Goal: Task Accomplishment & Management: Use online tool/utility

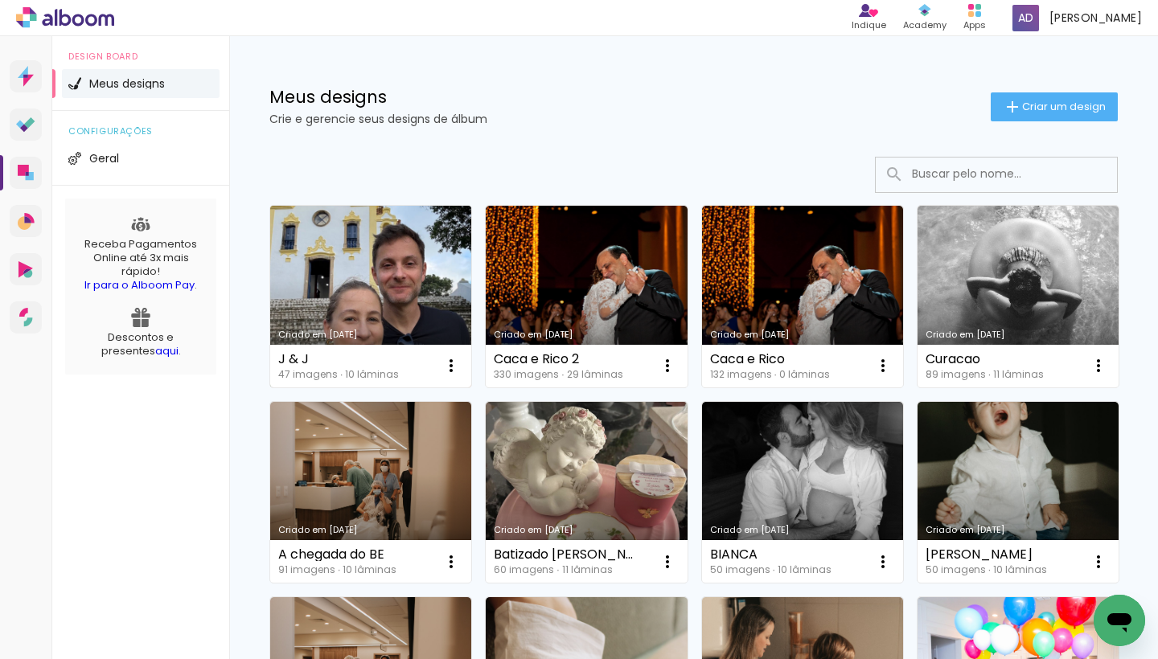
click at [396, 291] on link "Criado em 01/09/25" at bounding box center [370, 297] width 201 height 182
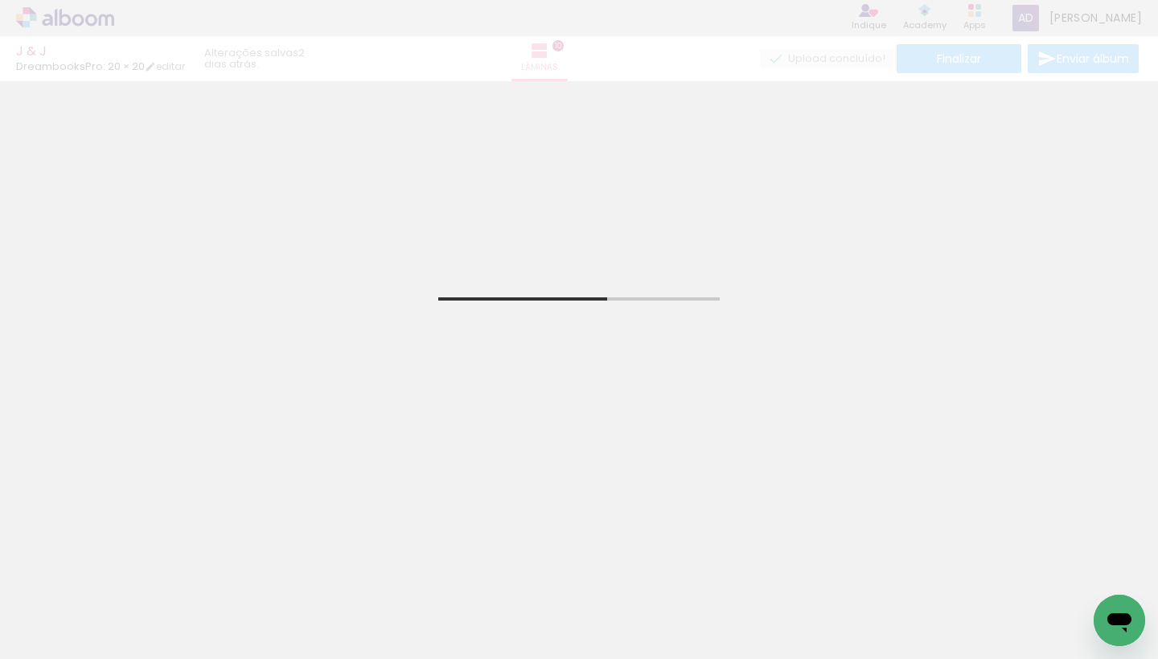
click at [52, 640] on span "Adicionar Fotos" at bounding box center [57, 638] width 48 height 18
click at [0, 0] on input "file" at bounding box center [0, 0] width 0 height 0
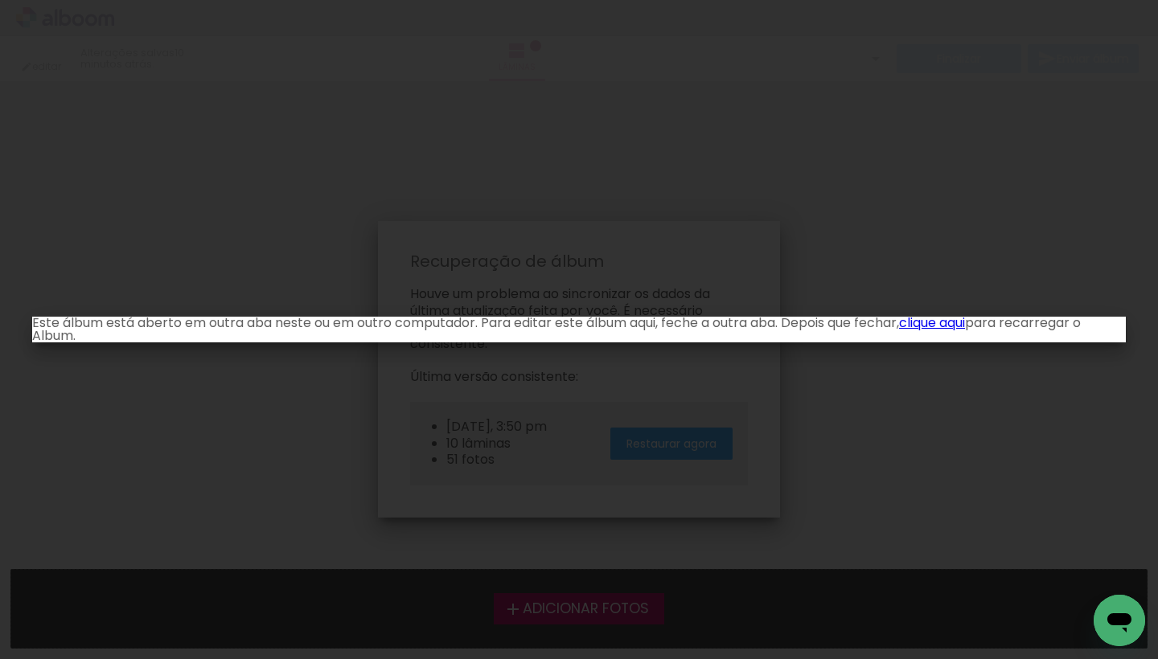
click at [943, 331] on link "clique aqui" at bounding box center [932, 323] width 66 height 18
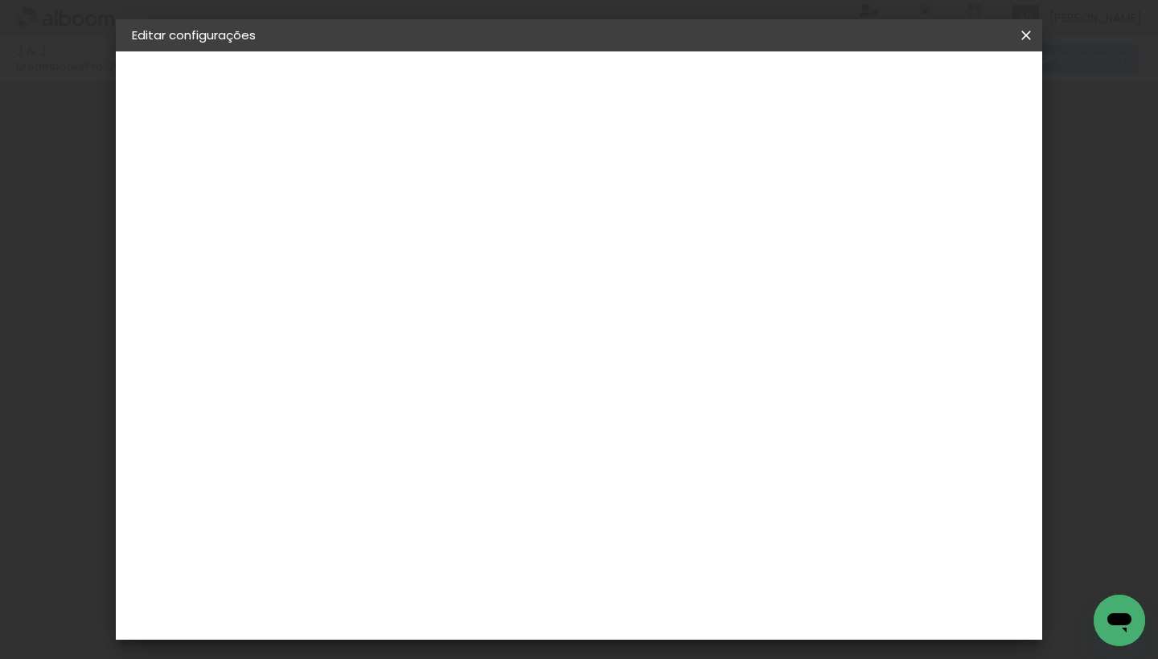
click at [1028, 39] on iron-icon at bounding box center [1025, 35] width 19 height 16
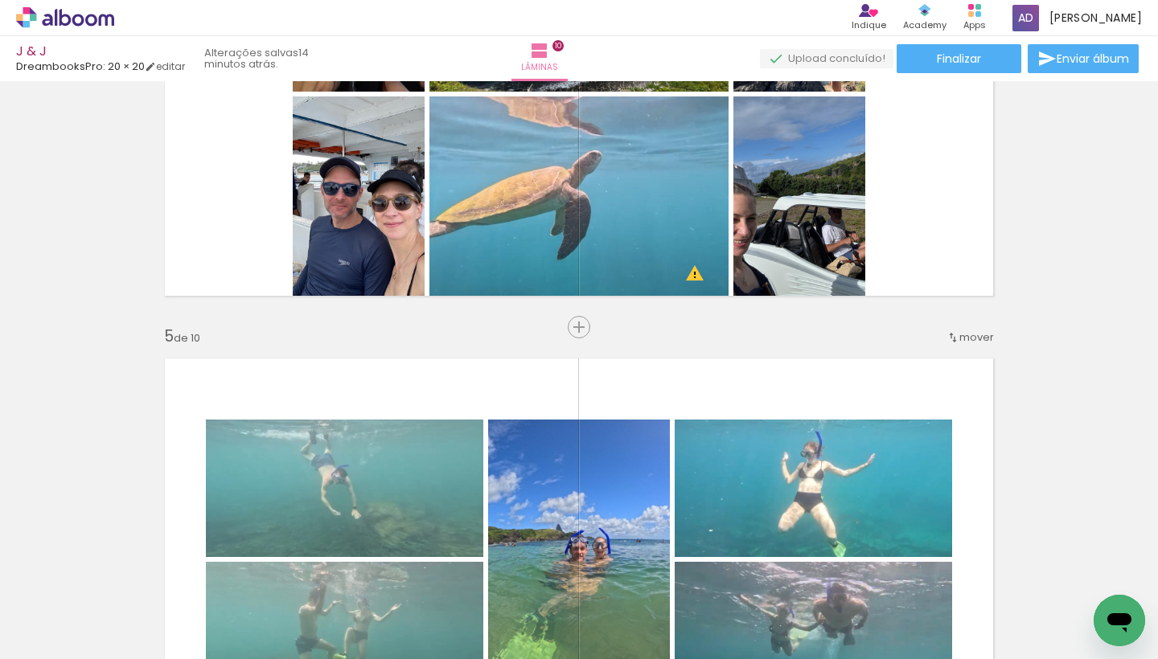
scroll to position [1644, 0]
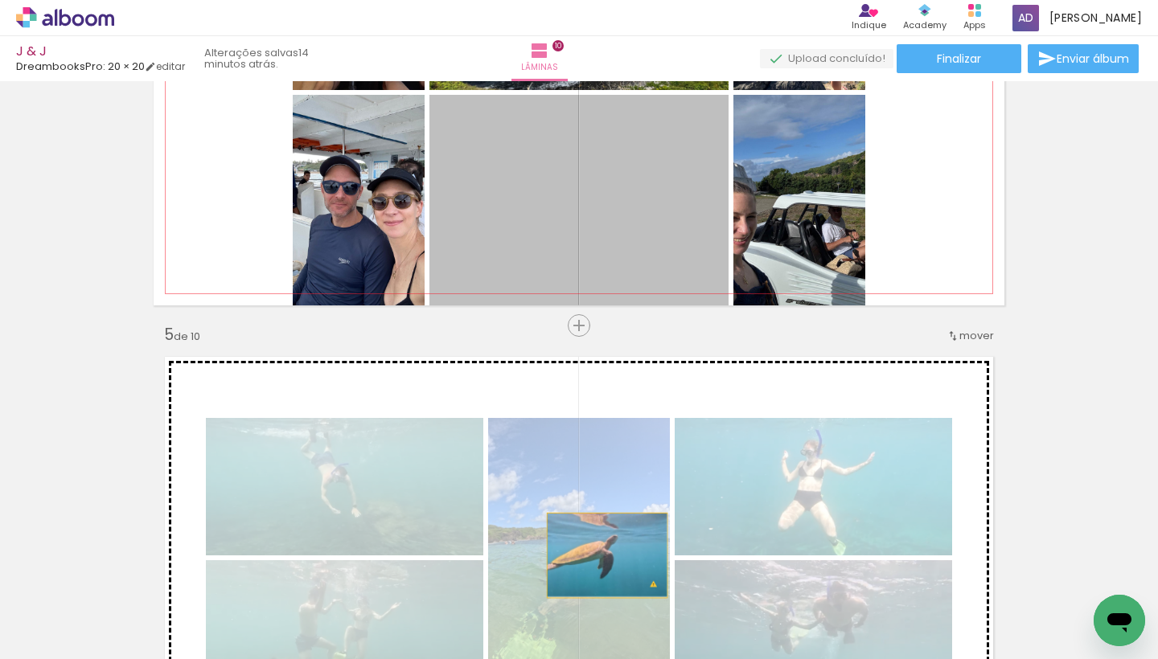
drag, startPoint x: 607, startPoint y: 217, endPoint x: 607, endPoint y: 556, distance: 338.5
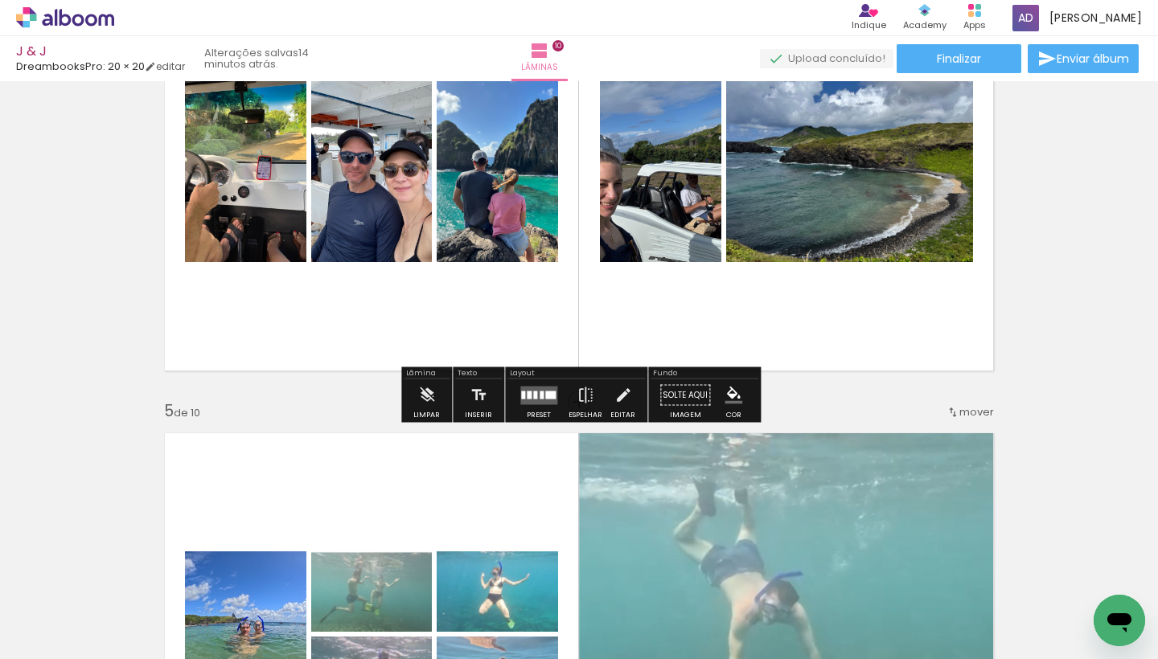
scroll to position [1570, 0]
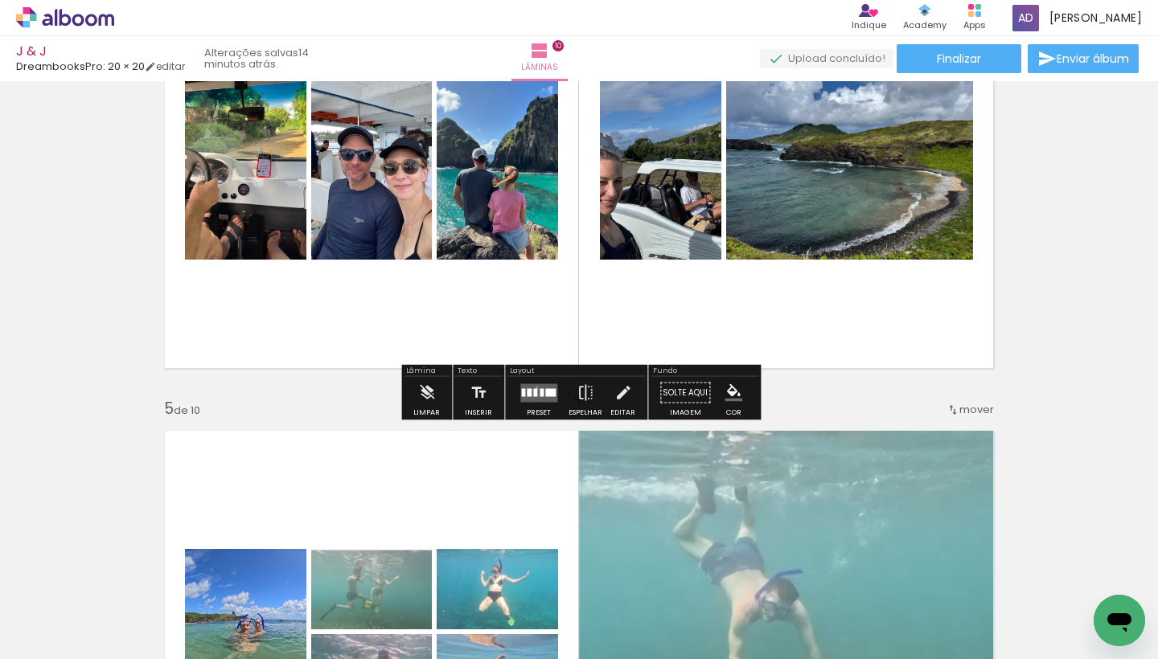
click at [533, 388] on quentale-layouter at bounding box center [538, 393] width 37 height 18
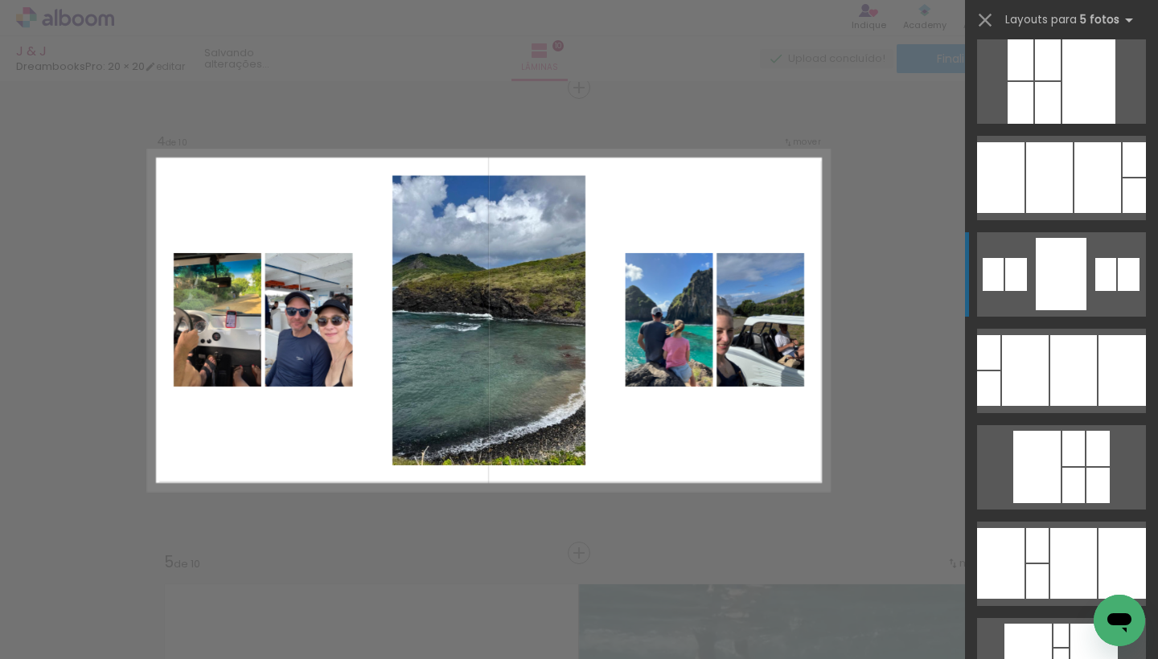
scroll to position [4352, 0]
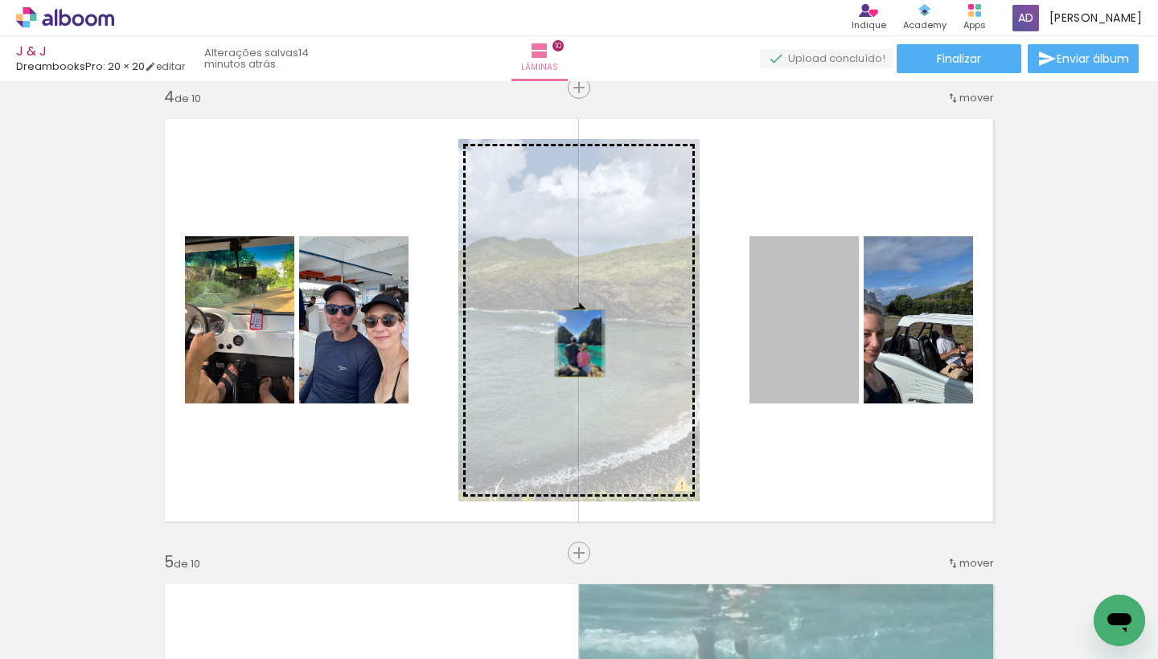
drag, startPoint x: 806, startPoint y: 363, endPoint x: 580, endPoint y: 343, distance: 226.8
click at [0, 0] on slot at bounding box center [0, 0] width 0 height 0
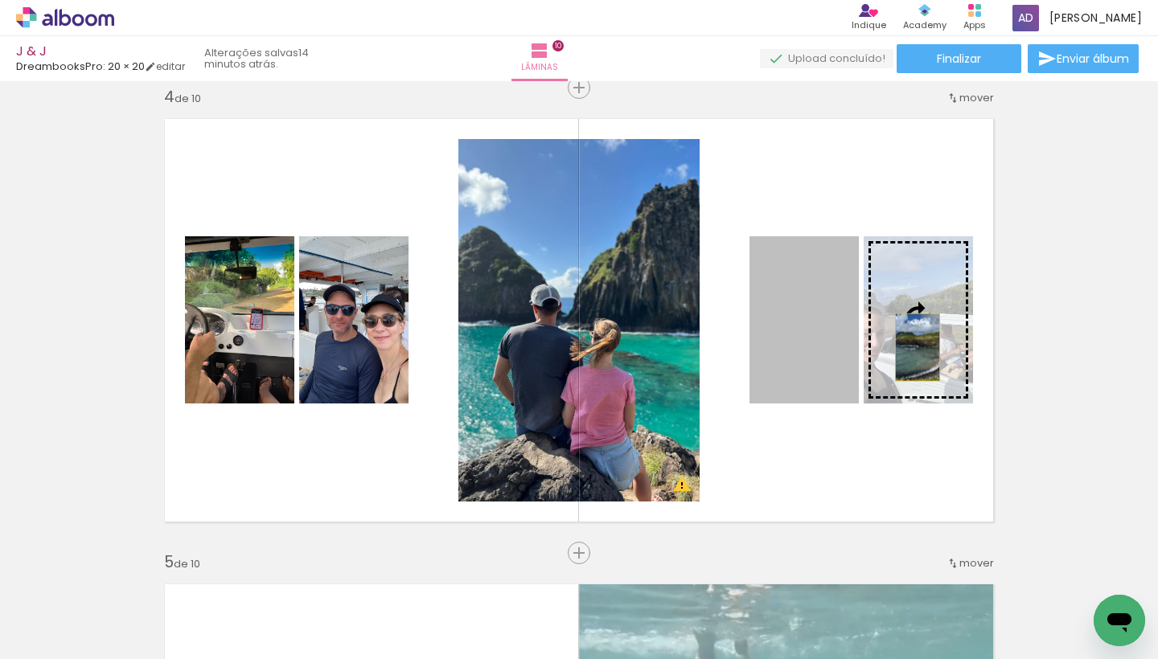
drag, startPoint x: 791, startPoint y: 354, endPoint x: 917, endPoint y: 347, distance: 125.6
click at [0, 0] on slot at bounding box center [0, 0] width 0 height 0
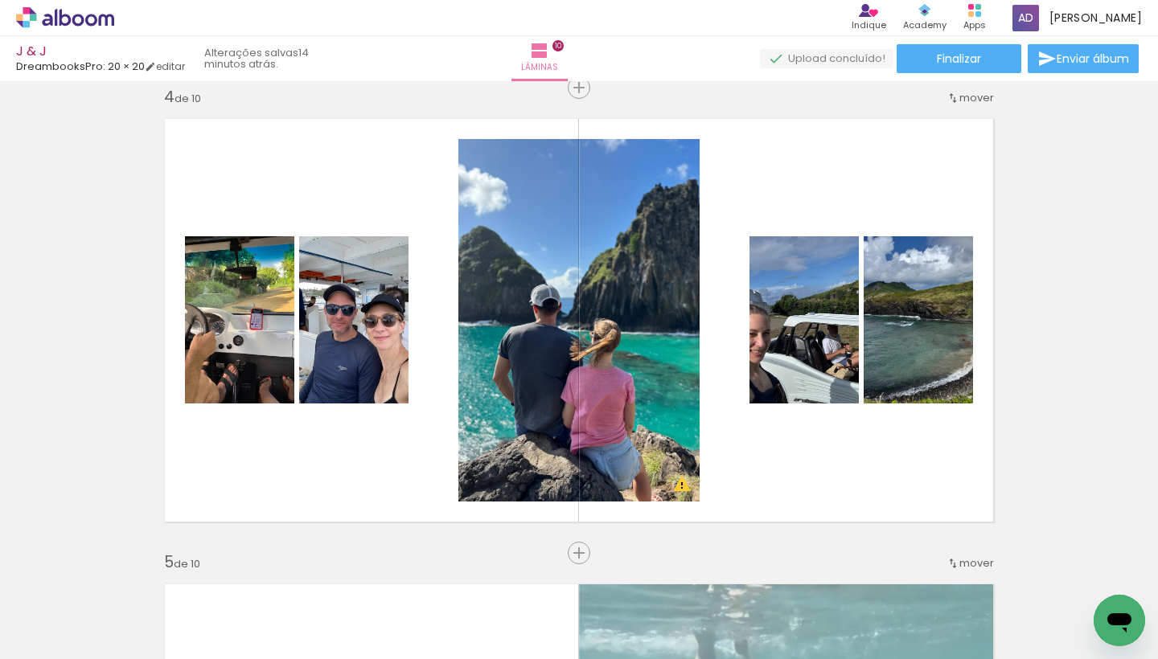
scroll to position [1, 0]
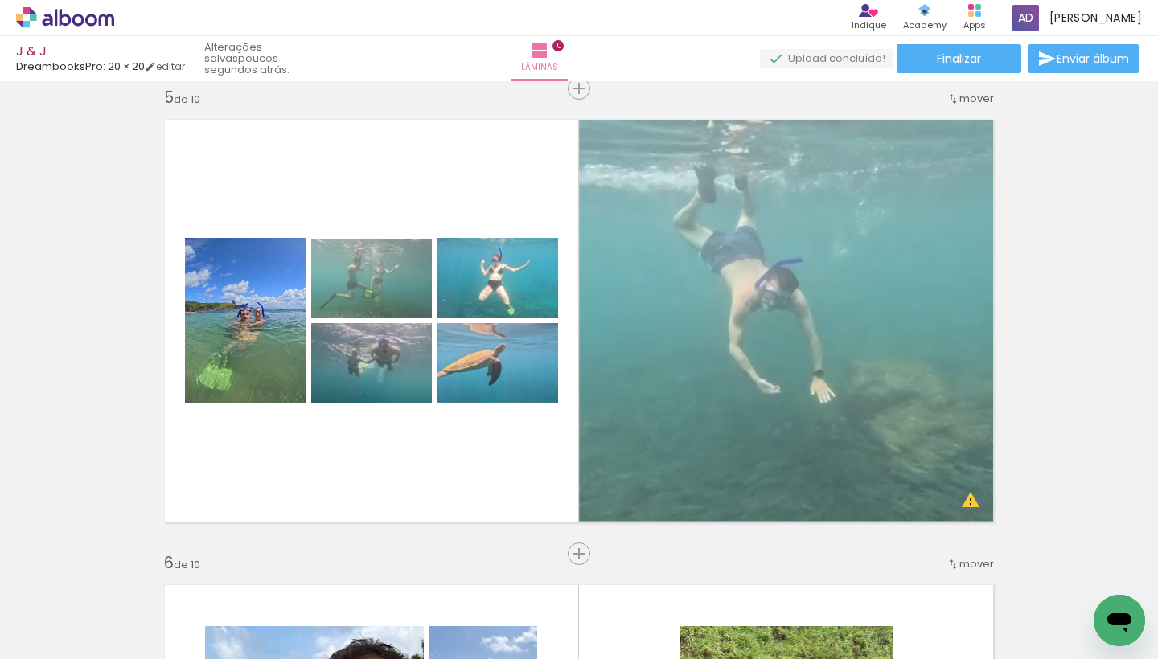
scroll to position [1874, 0]
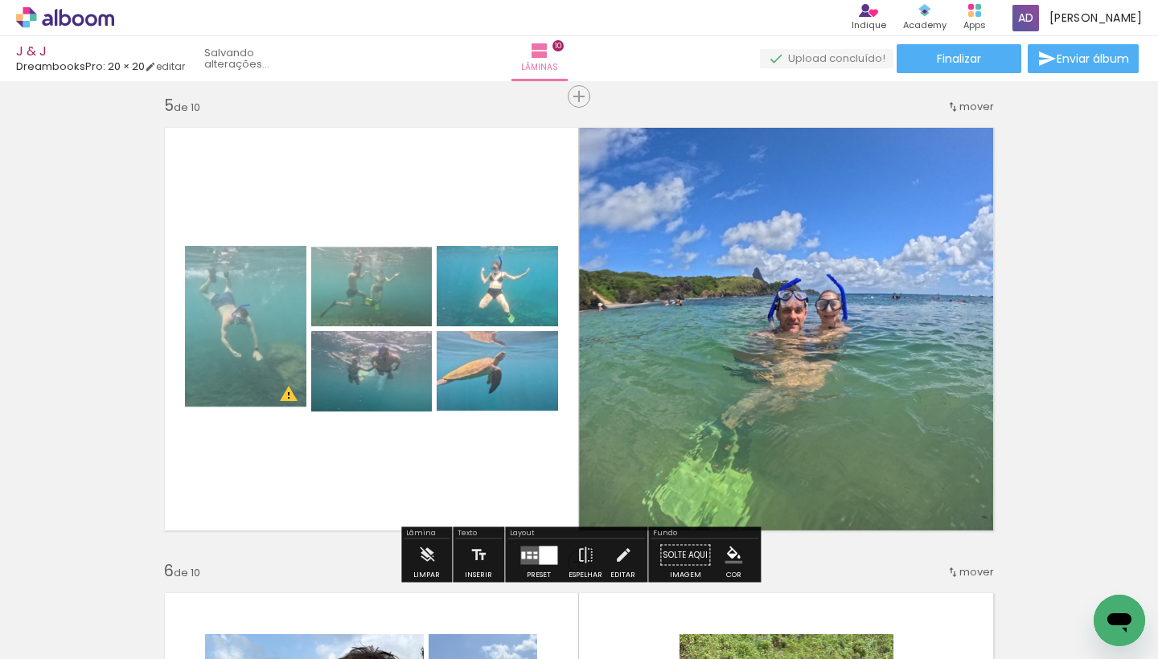
drag, startPoint x: 268, startPoint y: 384, endPoint x: 782, endPoint y: 328, distance: 517.7
click at [0, 0] on slot at bounding box center [0, 0] width 0 height 0
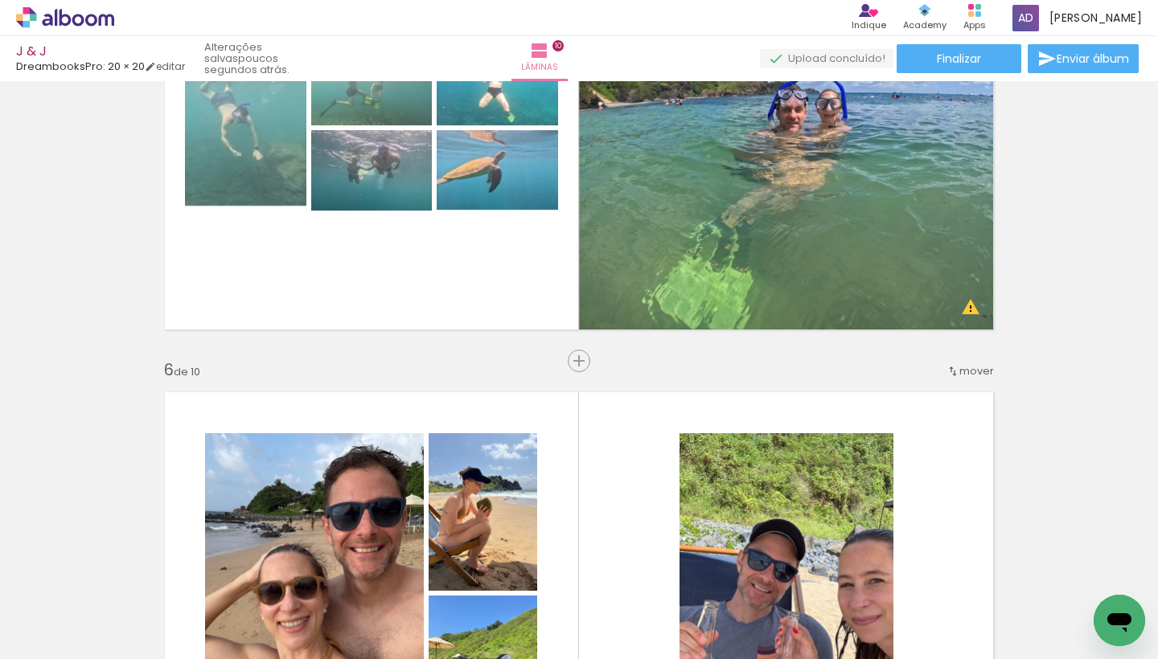
scroll to position [2054, 0]
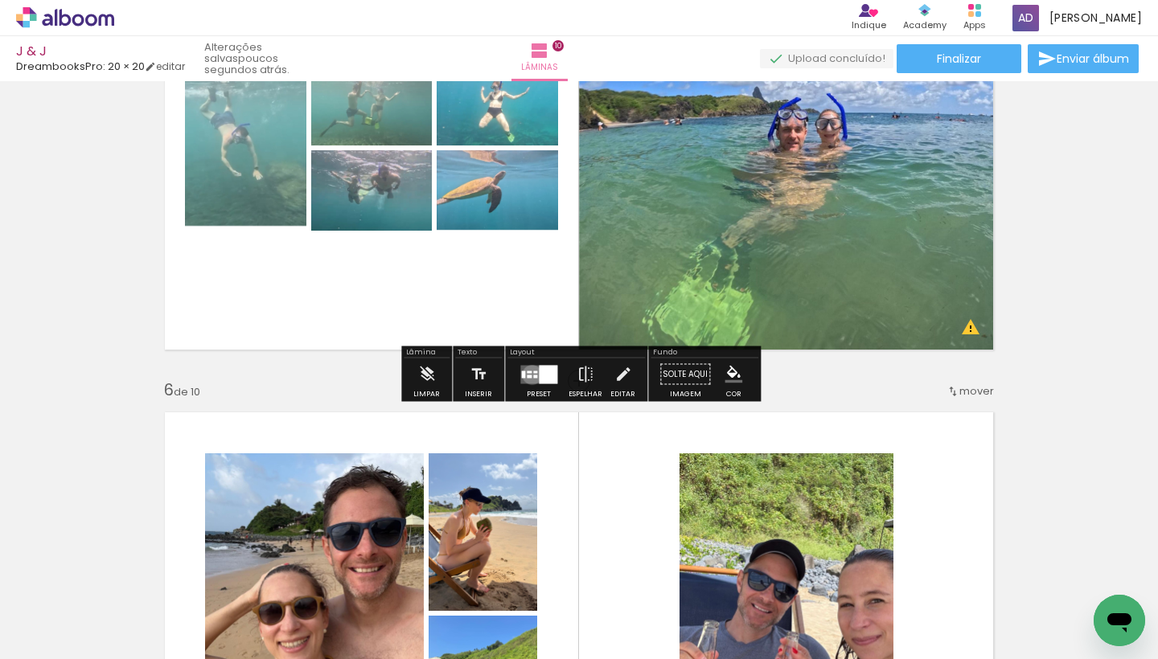
click at [528, 375] on div at bounding box center [529, 376] width 5 height 3
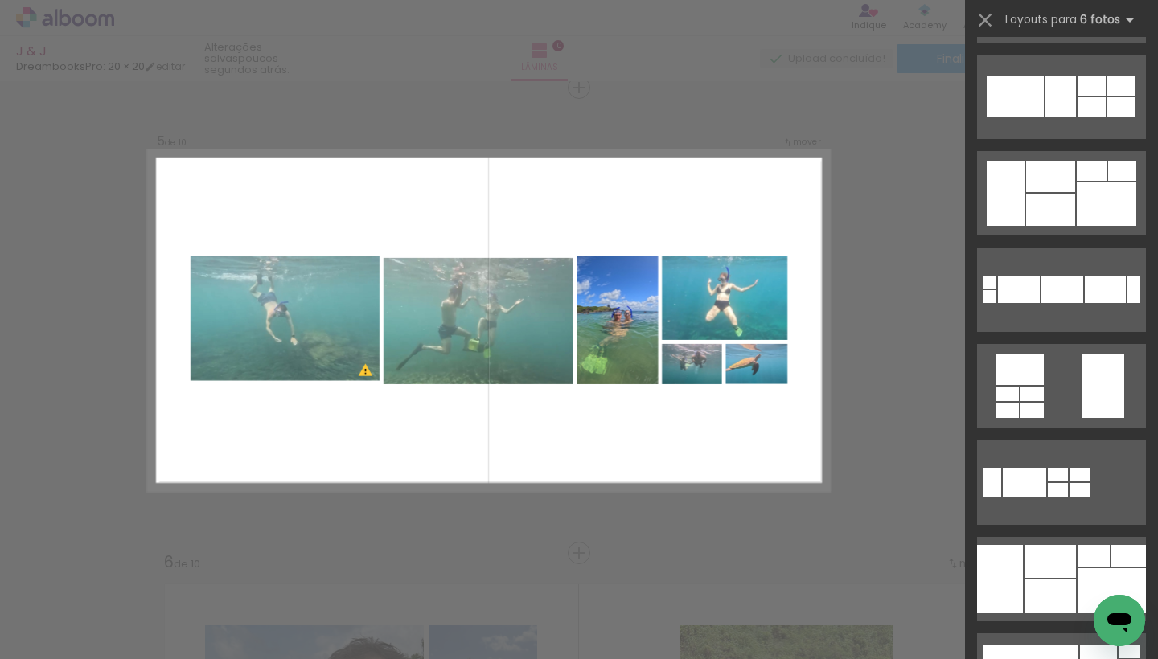
scroll to position [960, 0]
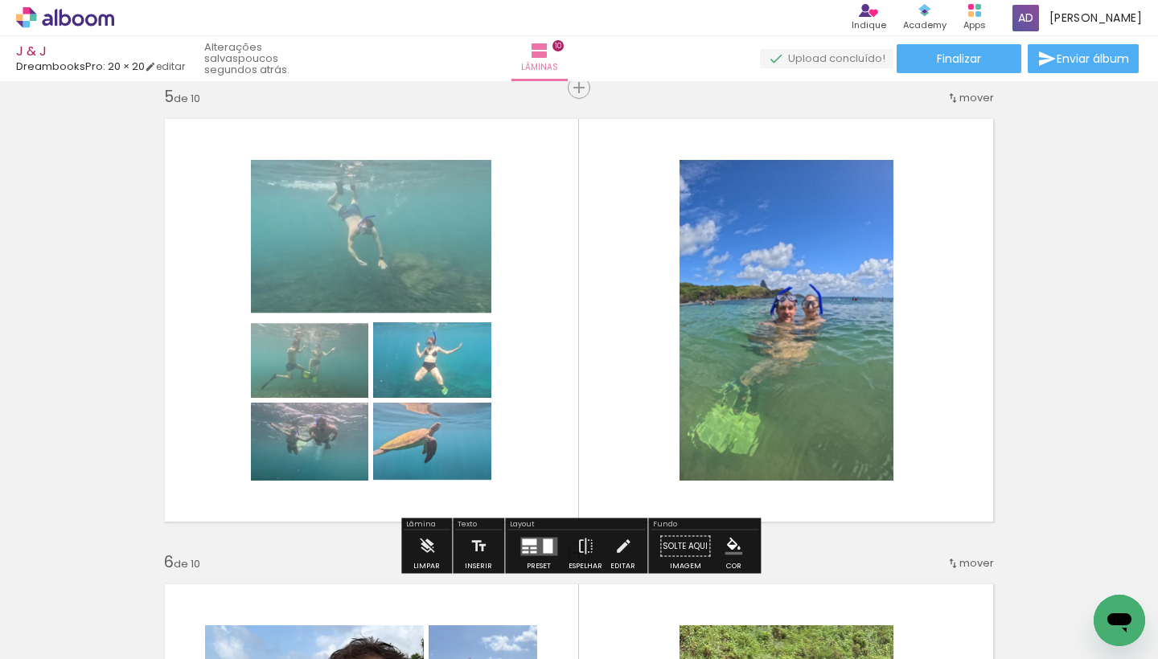
scroll to position [0, 0]
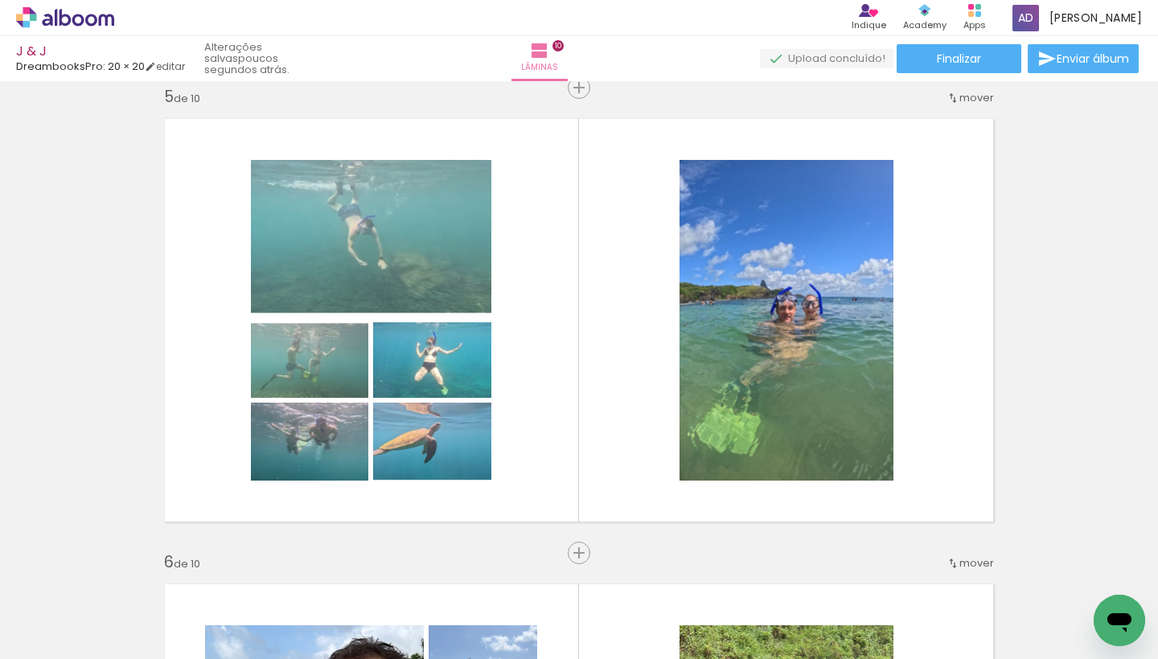
scroll to position [1, 0]
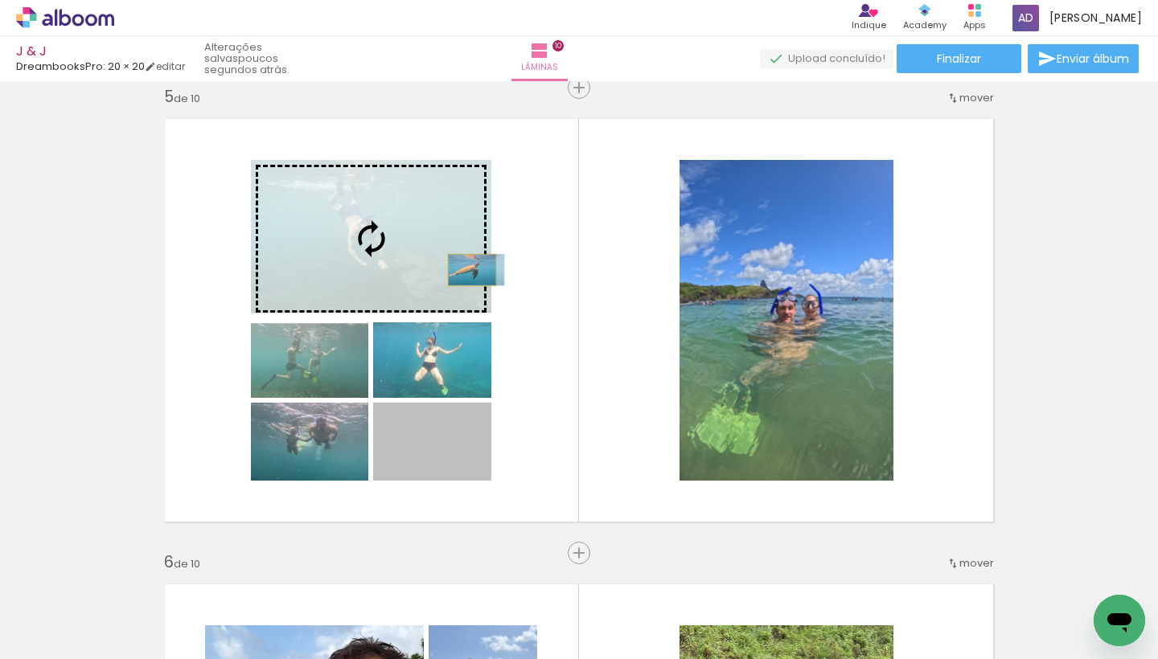
drag, startPoint x: 455, startPoint y: 461, endPoint x: 472, endPoint y: 270, distance: 191.3
click at [0, 0] on slot at bounding box center [0, 0] width 0 height 0
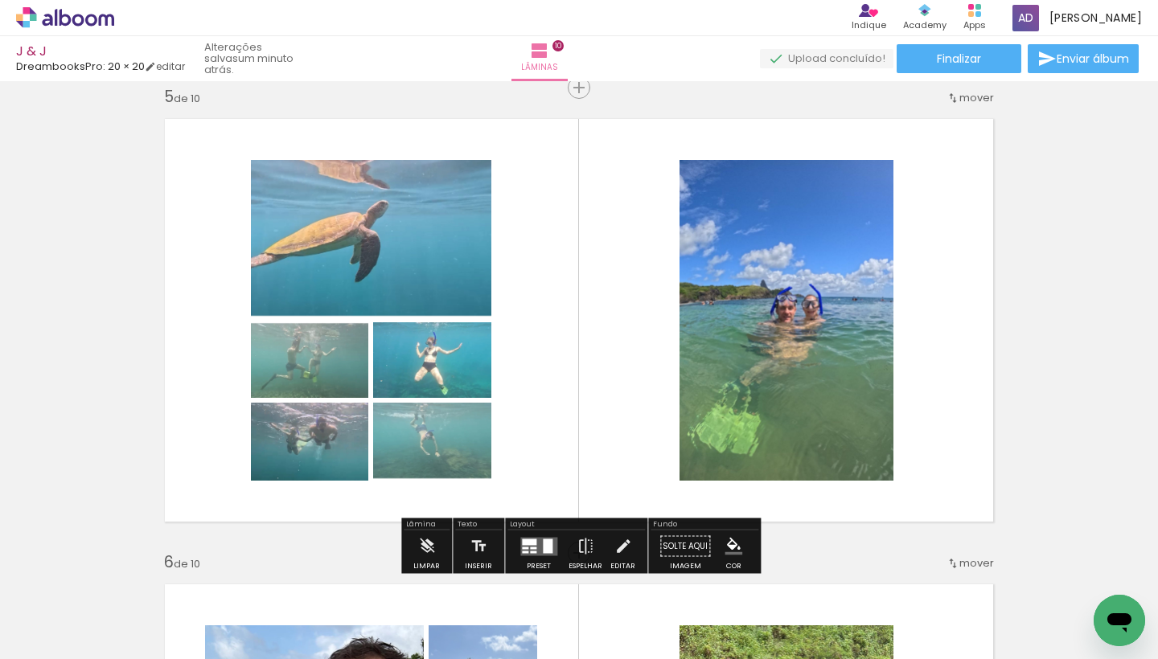
click at [952, 58] on span "Finalizar" at bounding box center [959, 58] width 44 height 11
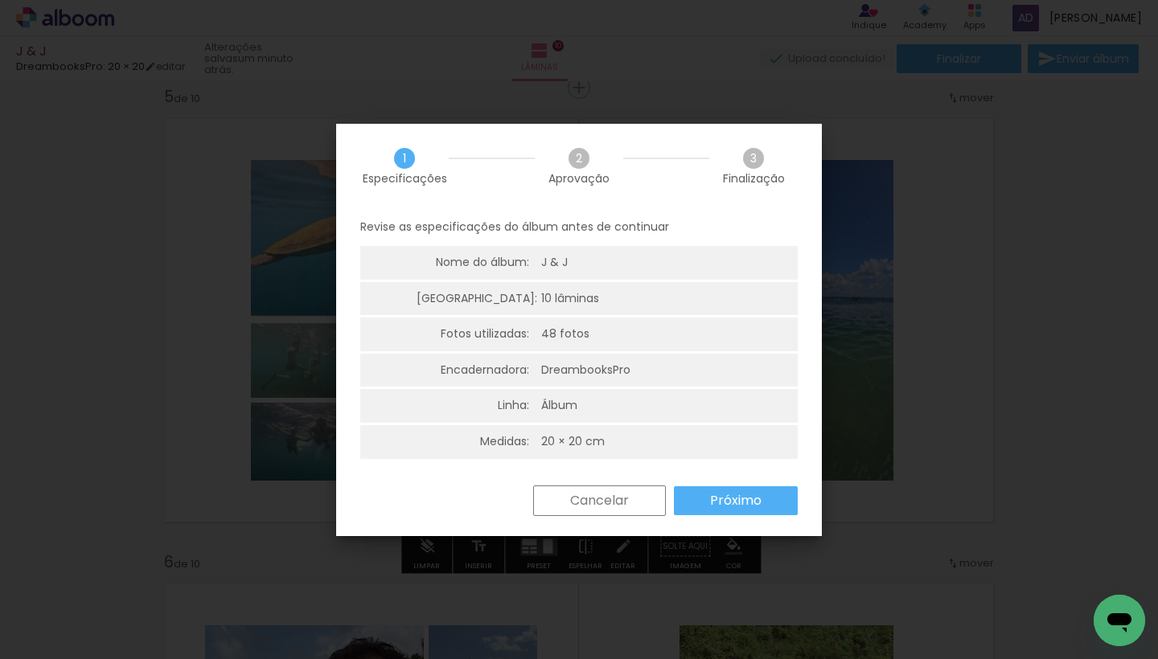
click at [0, 0] on slot "Próximo" at bounding box center [0, 0] width 0 height 0
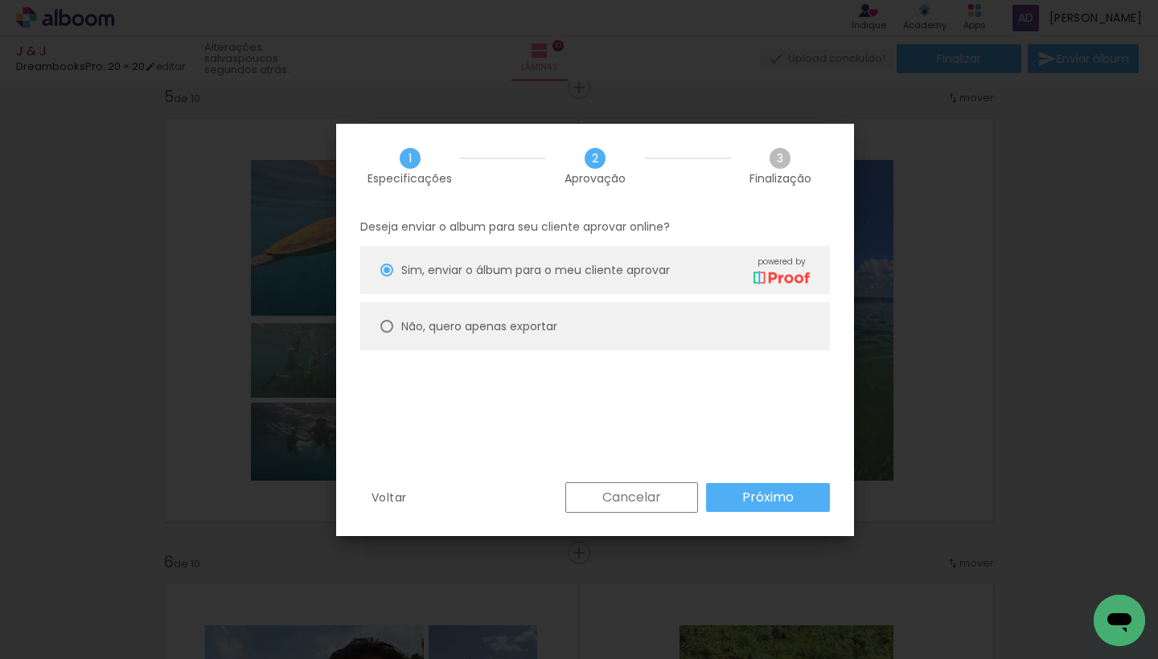
drag, startPoint x: 388, startPoint y: 324, endPoint x: 442, endPoint y: 359, distance: 65.1
click at [388, 277] on div at bounding box center [386, 270] width 13 height 13
type paper-radio-button "on"
click at [0, 0] on slot "Próximo" at bounding box center [0, 0] width 0 height 0
type input "Alta, 300 DPI"
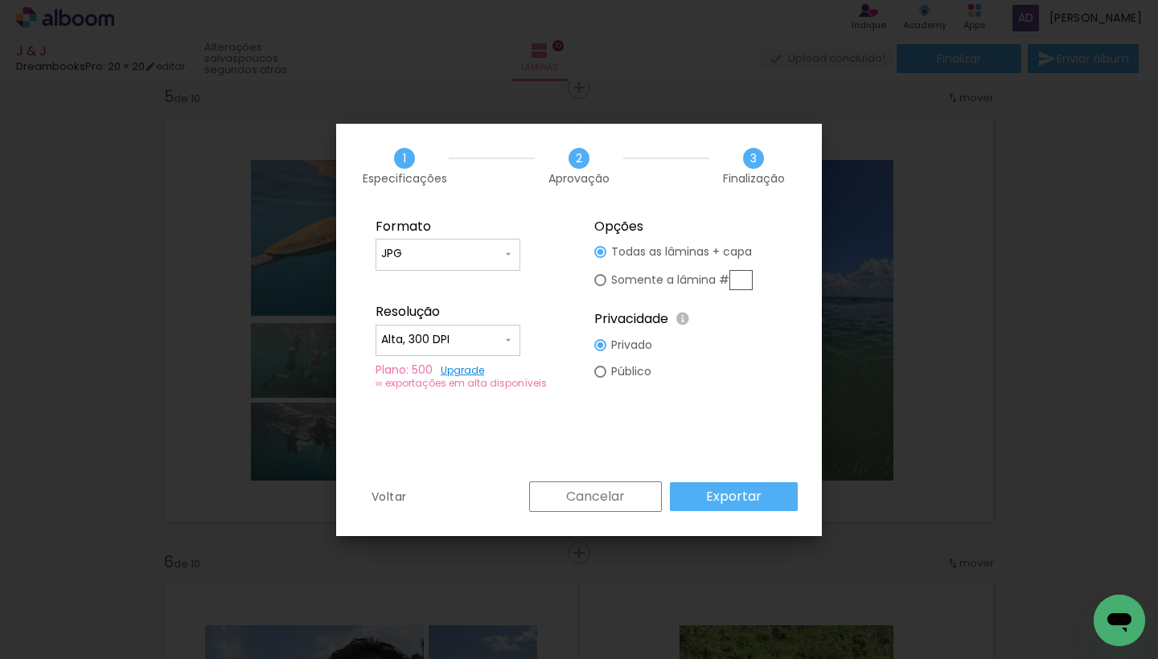
click at [762, 499] on paper-button "Exportar" at bounding box center [734, 496] width 128 height 29
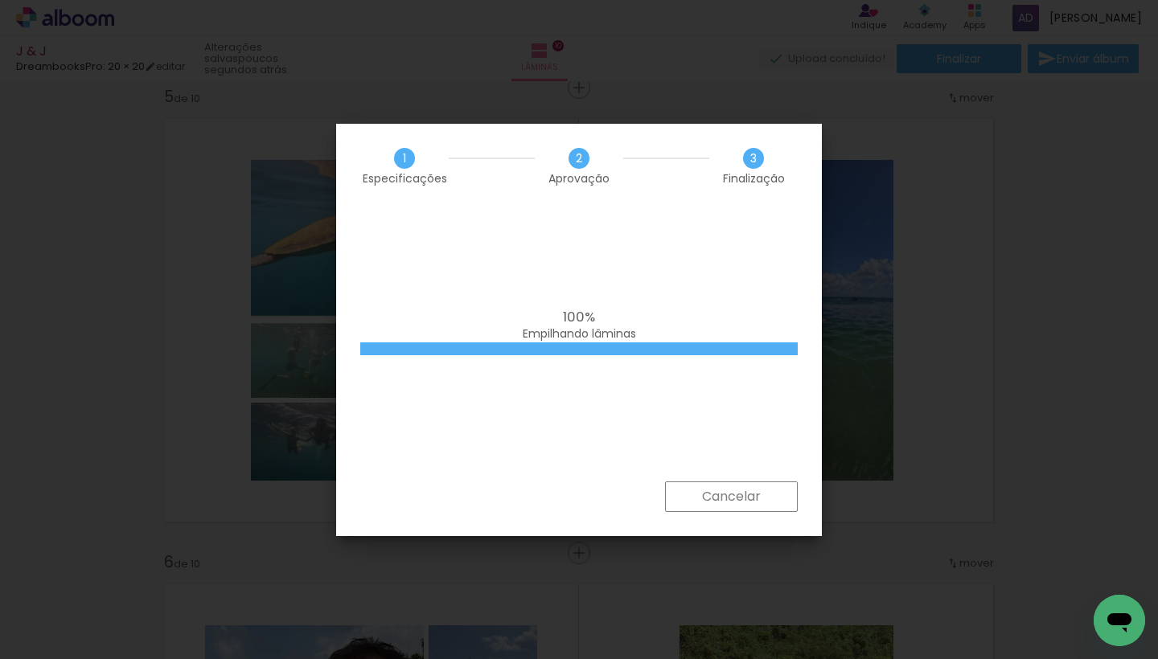
click at [614, 306] on div "100% Empilhando lâminas" at bounding box center [579, 344] width 486 height 273
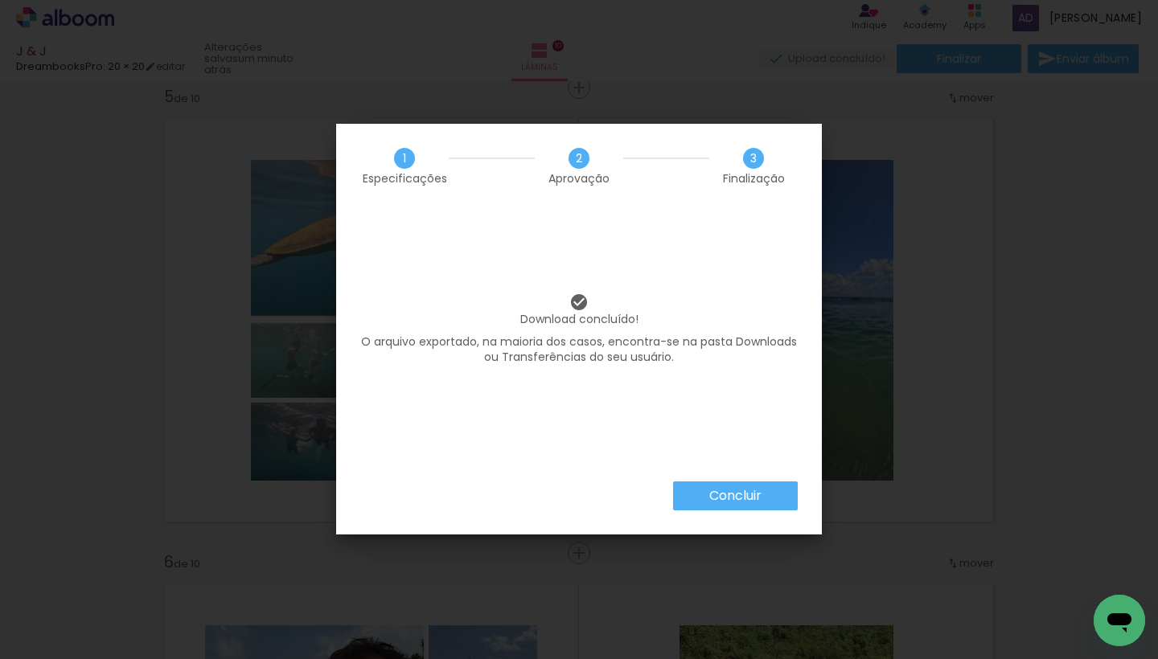
click at [1069, 164] on iron-overlay-backdrop at bounding box center [579, 329] width 1158 height 659
